Goal: Transaction & Acquisition: Subscribe to service/newsletter

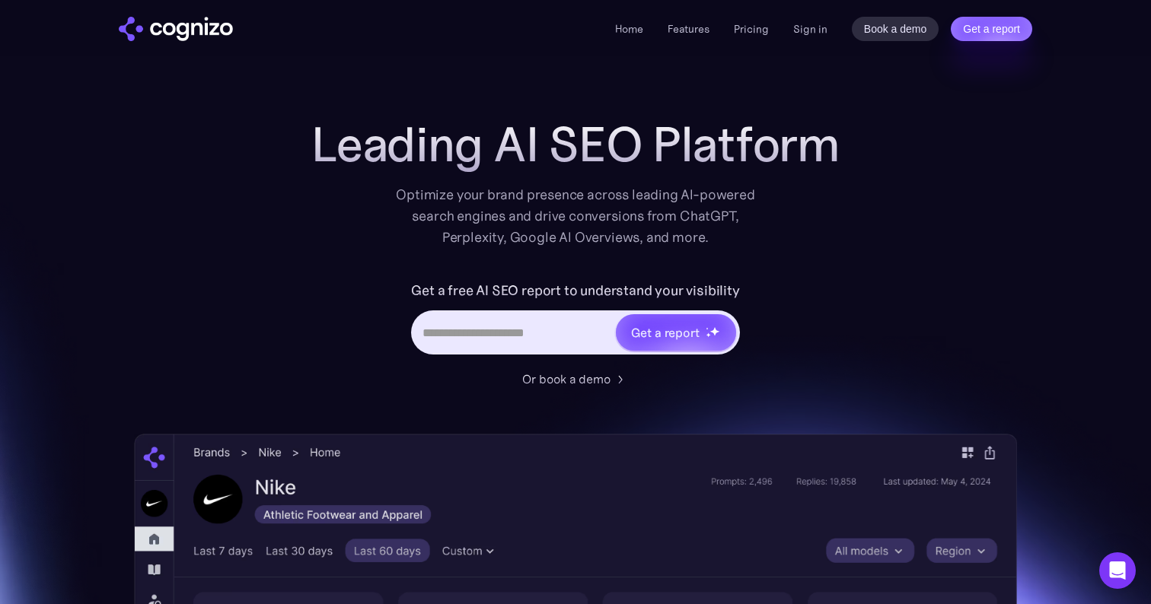
click at [205, 39] on img "home" at bounding box center [176, 29] width 114 height 24
click at [206, 30] on img "home" at bounding box center [176, 29] width 114 height 24
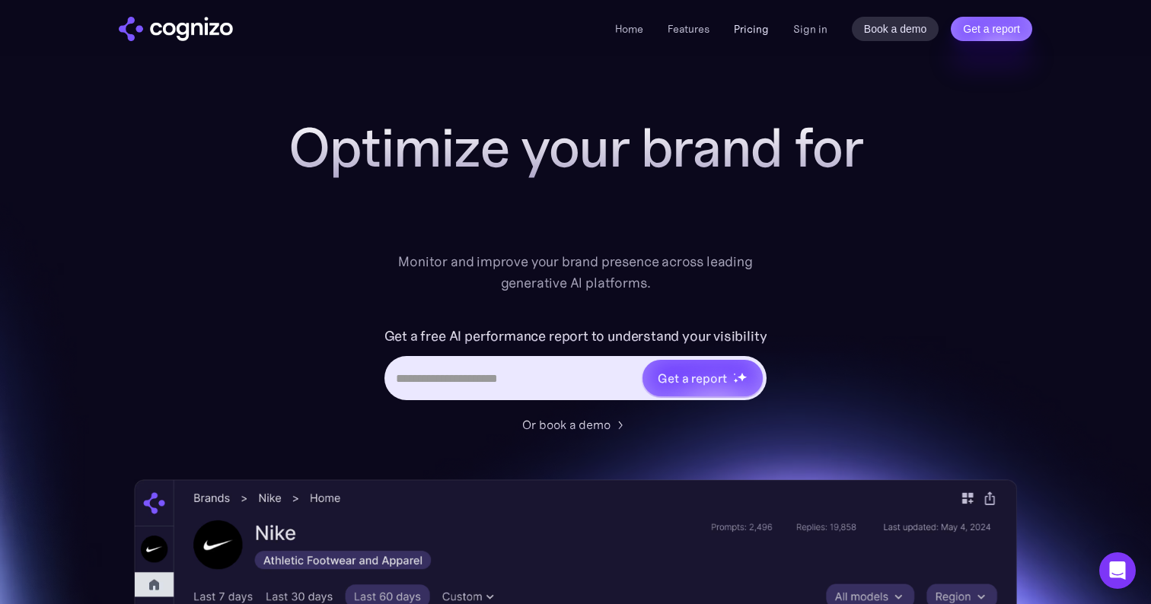
click at [763, 27] on link "Pricing" at bounding box center [751, 29] width 35 height 14
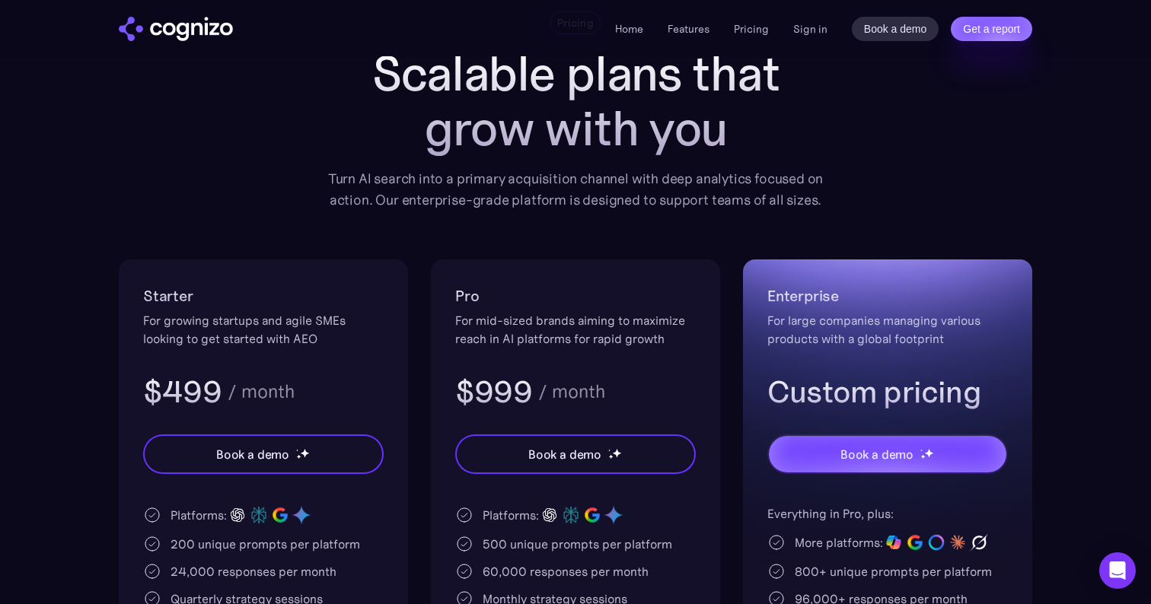
scroll to position [107, 0]
